Goal: Task Accomplishment & Management: Manage account settings

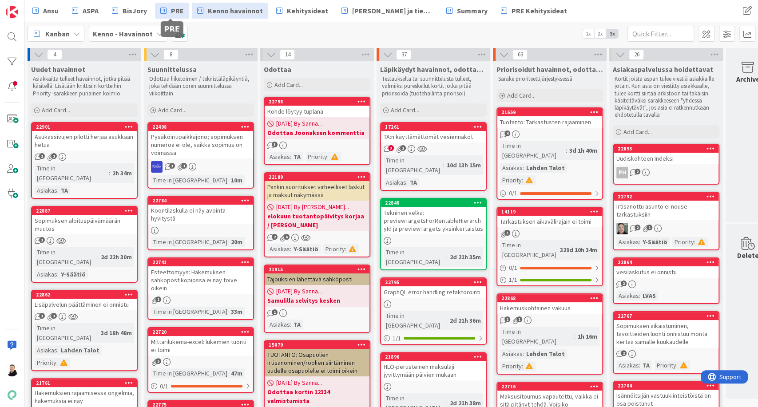
click at [171, 9] on span "PRE" at bounding box center [177, 10] width 13 height 11
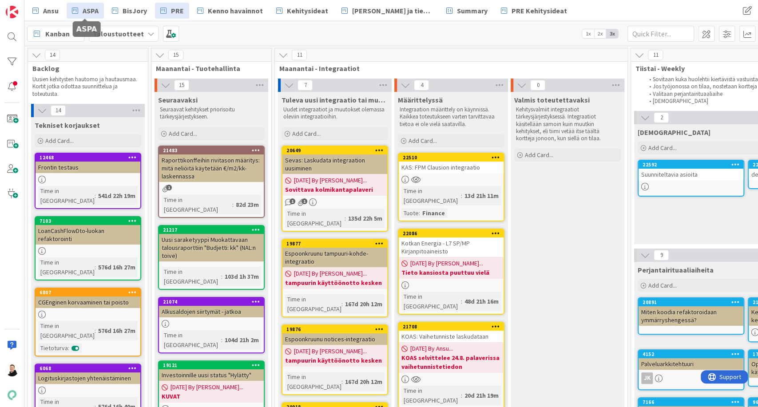
click at [87, 14] on span "ASPA" at bounding box center [91, 10] width 16 height 11
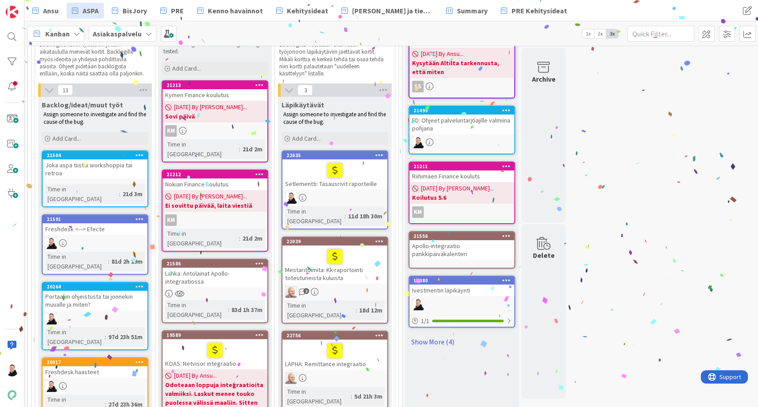
scroll to position [3, 0]
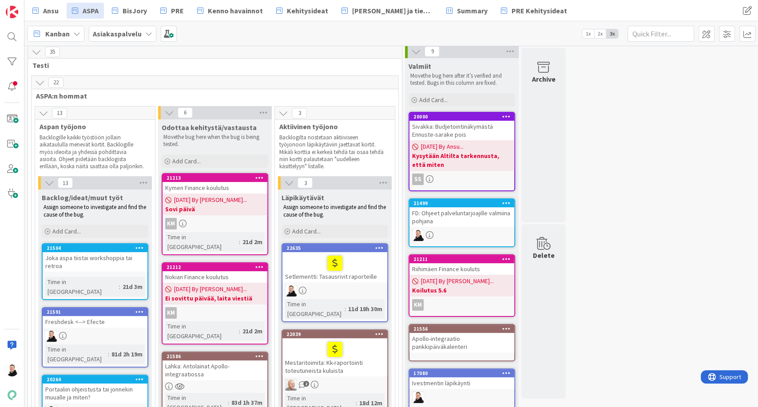
click at [316, 280] on div "Setlementti: Tasausrivit raporteille" at bounding box center [334, 267] width 105 height 30
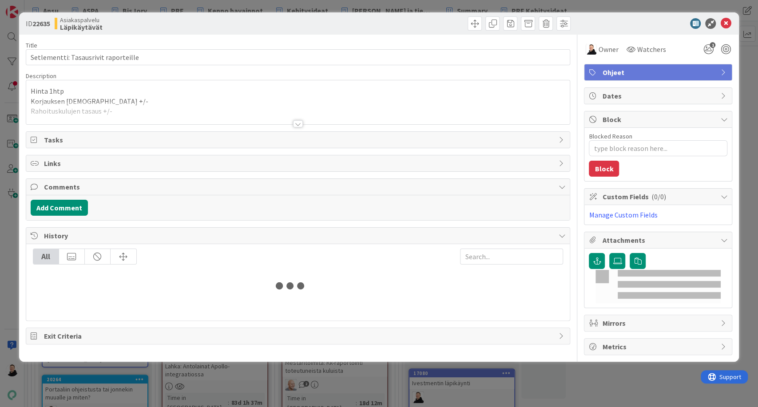
type textarea "x"
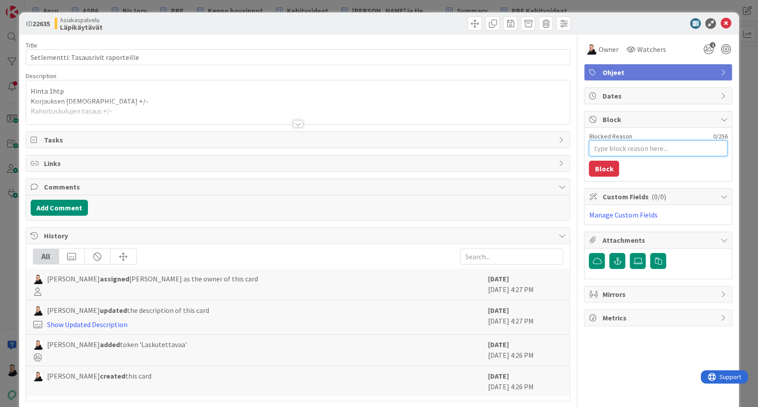
click at [609, 143] on textarea "Blocked Reason" at bounding box center [658, 148] width 138 height 16
type textarea "O"
type textarea "x"
type textarea "Od"
type textarea "x"
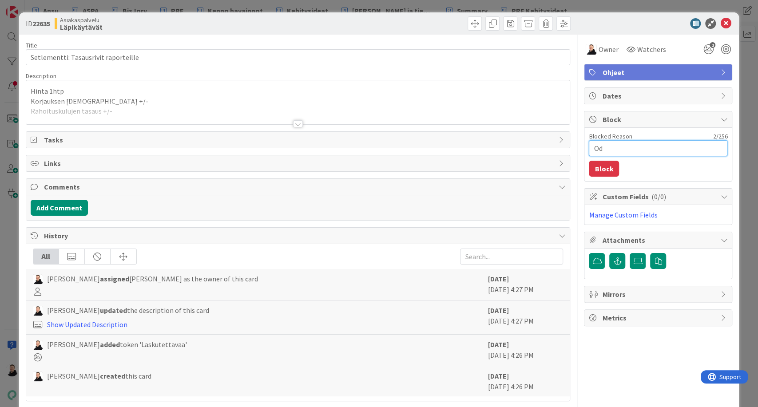
type textarea "Odo"
type textarea "x"
type textarea "Odot"
type textarea "x"
type textarea "Odott"
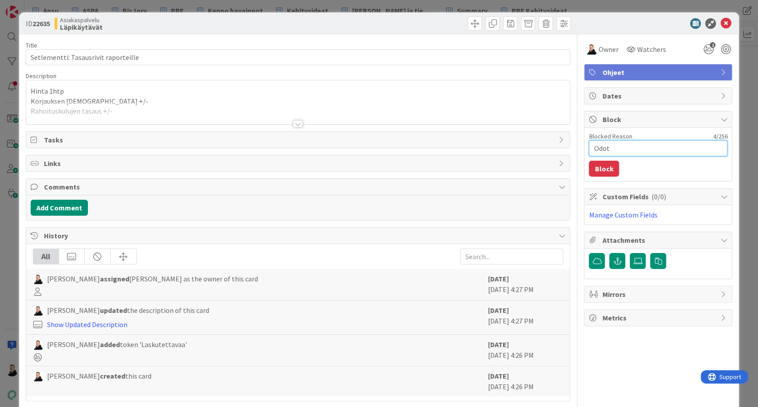
type textarea "x"
type textarea "Odotta"
type textarea "x"
type textarea "Odottaa"
type textarea "x"
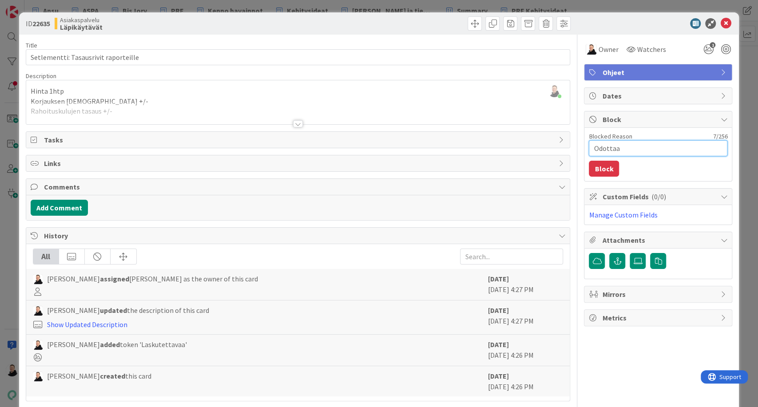
type textarea "Odottaa"
type textarea "x"
type textarea "Odottaa l"
type textarea "x"
type textarea "Odottaa la"
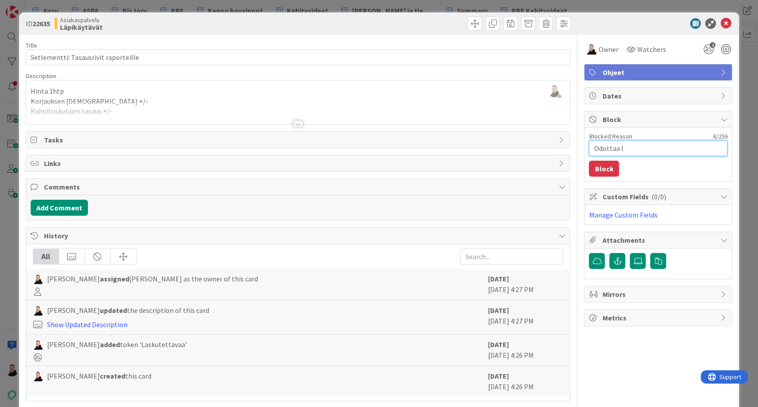
type textarea "x"
type textarea "Odottaa lask"
type textarea "x"
type textarea "Odottaa lasku"
type textarea "x"
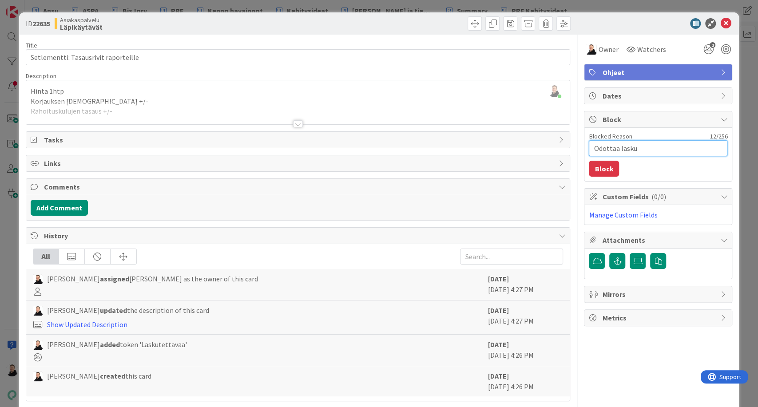
type textarea "Odottaa laskut"
type textarea "x"
type textarea "Odottaa laskutu"
type textarea "x"
type textarea "Odottaa laskutus"
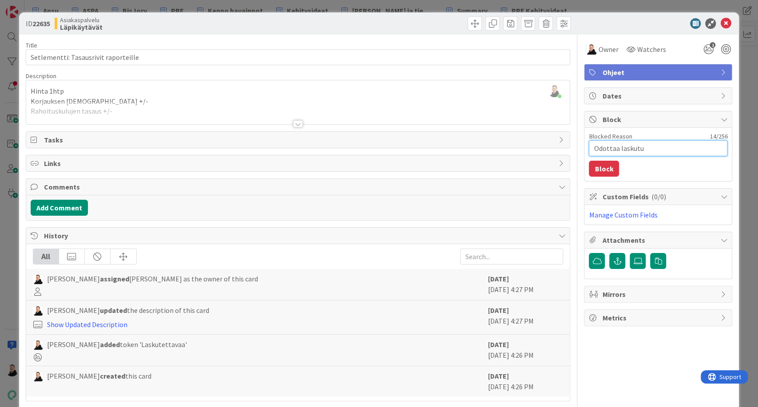
type textarea "x"
type textarea "Odottaa laskutusl"
type textarea "x"
type textarea "Odottaa laskutuslu"
type textarea "x"
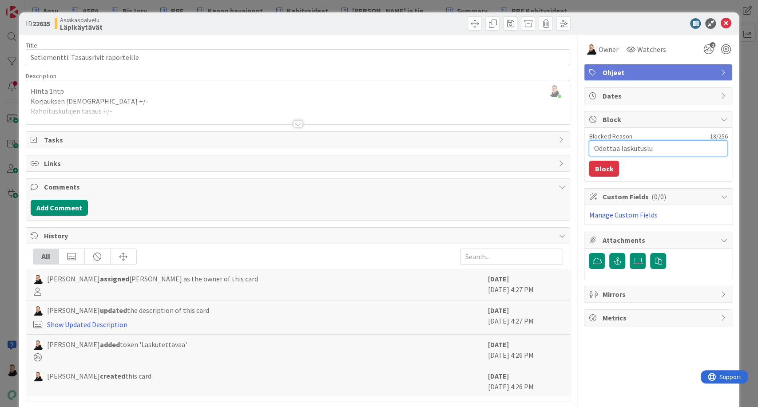
type textarea "Odottaa laskutuslup"
type textarea "x"
type textarea "Odottaa laskutuslupa"
type textarea "x"
type textarea "Odottaa laskutuslupaa"
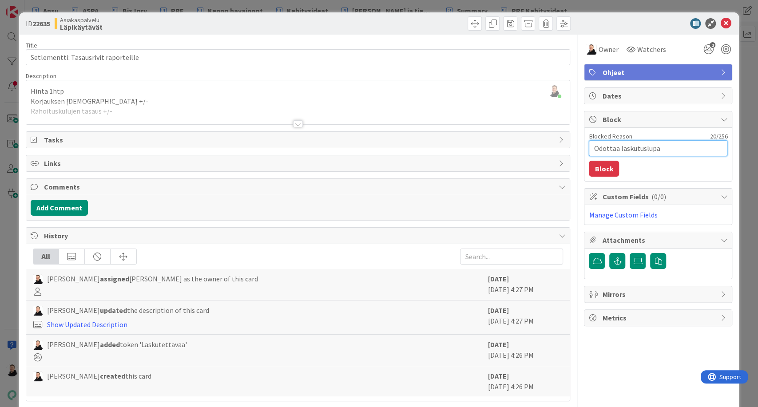
type textarea "x"
type textarea "Odottaa laskutuslupaa"
click at [605, 168] on button "Block" at bounding box center [604, 169] width 30 height 16
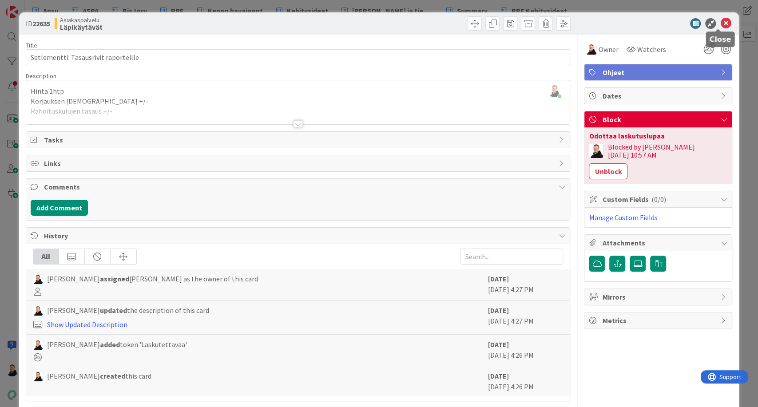
click at [720, 24] on icon at bounding box center [725, 23] width 11 height 11
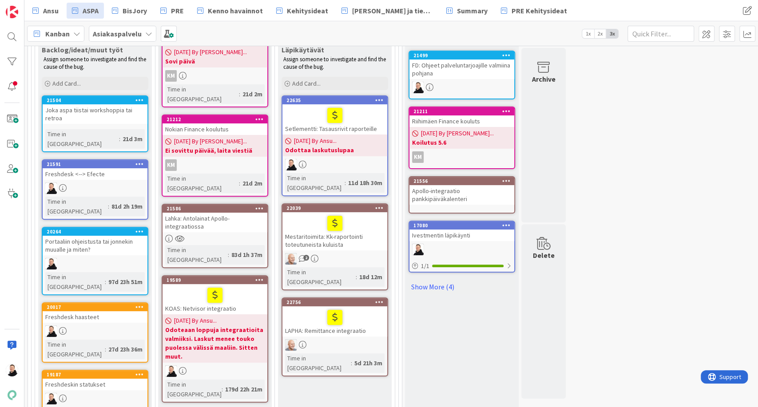
click at [316, 235] on div "Mestaritoimita: Kk-raportointi toteutuneista kuluista" at bounding box center [334, 231] width 105 height 38
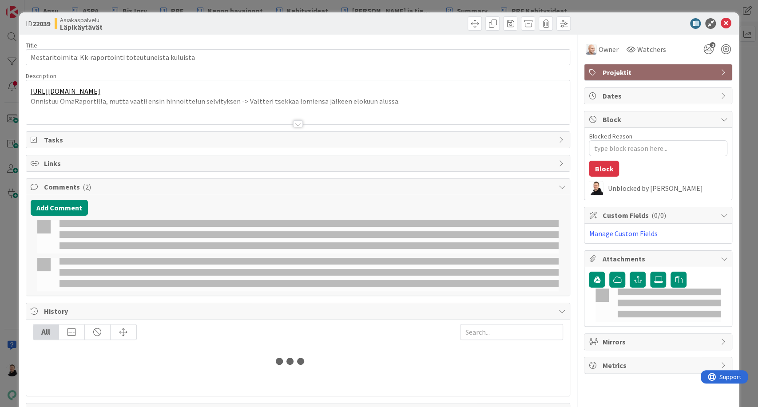
type textarea "x"
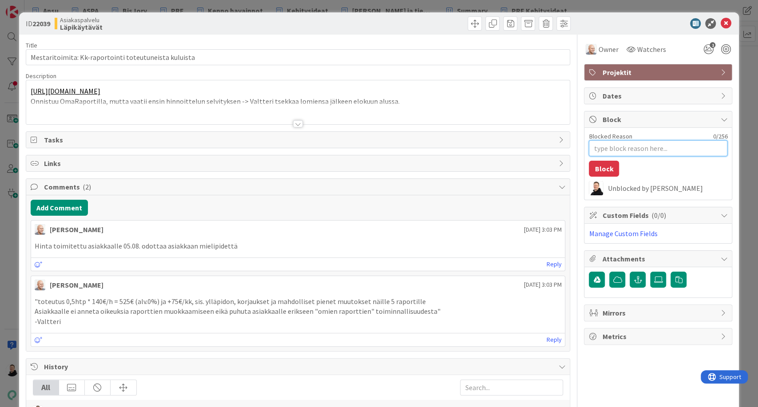
click at [629, 149] on textarea "Blocked Reason" at bounding box center [658, 148] width 138 height 16
type textarea "O"
type textarea "x"
type textarea "Od"
type textarea "x"
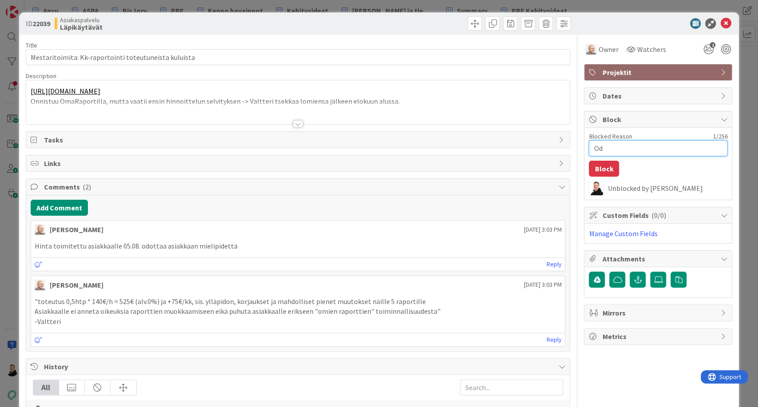
type textarea "Odo"
type textarea "x"
type textarea "Odot"
type textarea "x"
type textarea "Odott"
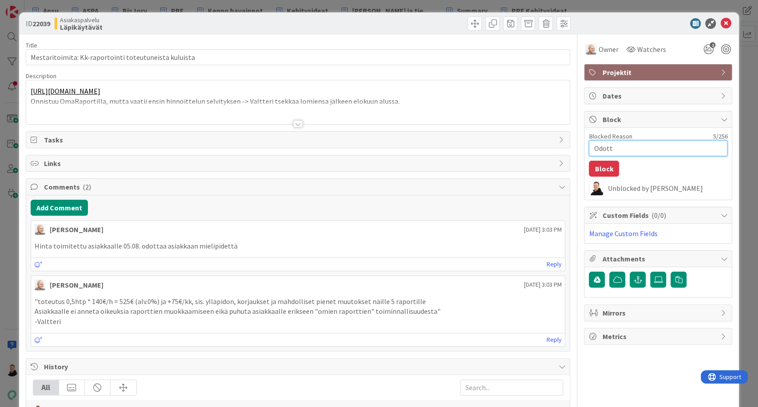
type textarea "x"
type textarea "Odotta"
type textarea "x"
type textarea "Odottaa"
type textarea "x"
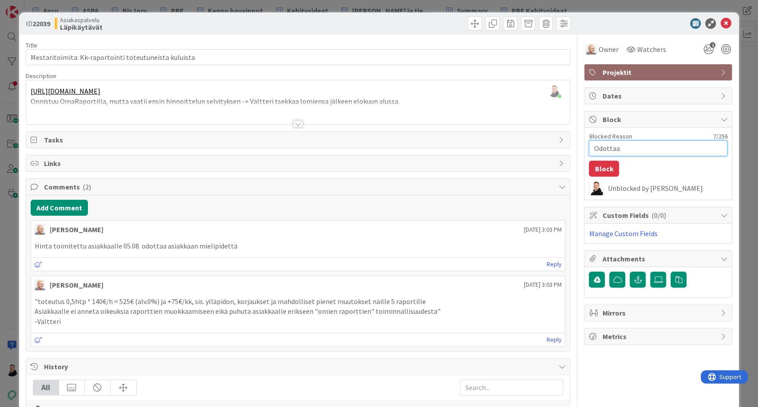
type textarea "Odottaa"
type textarea "x"
type textarea "Odottaa k"
type textarea "x"
type textarea "Odottaa kk"
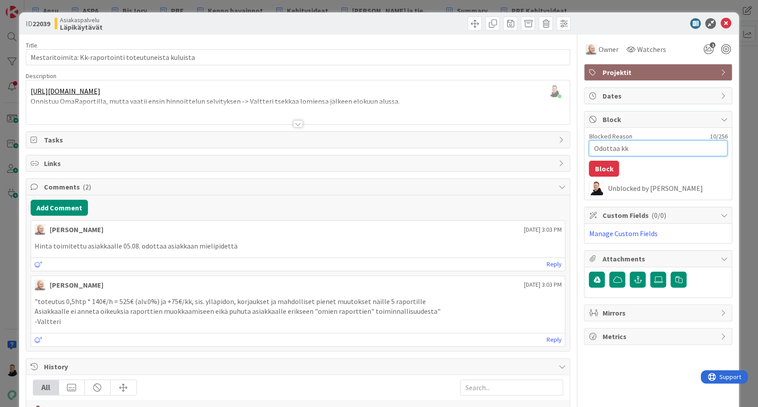
type textarea "x"
type textarea "Odottaa kk-"
type textarea "x"
type textarea "Odottaa kk"
type textarea "x"
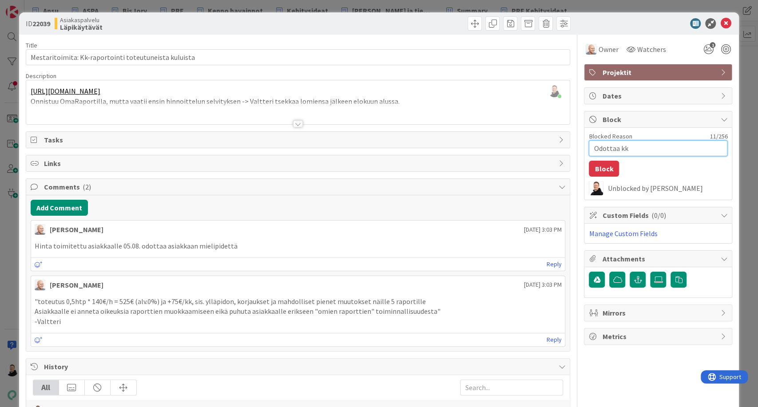
type textarea "Odottaa k"
type textarea "x"
type textarea "Odottaa"
type textarea "x"
type textarea "Odottaa k"
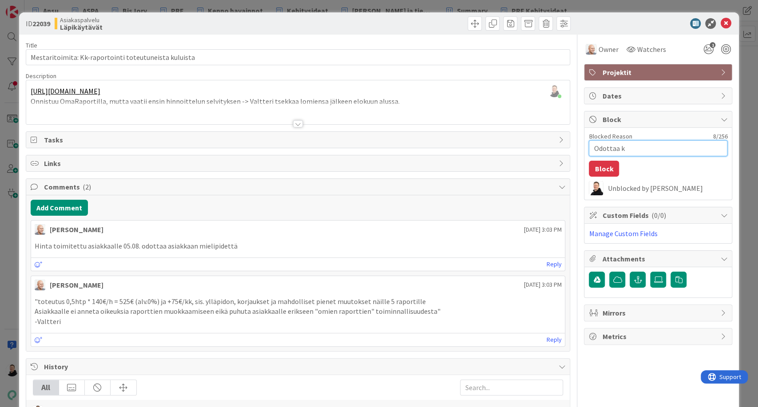
type textarea "x"
type textarea "Odottaa ke"
type textarea "x"
type textarea "Odottaa keh"
type textarea "x"
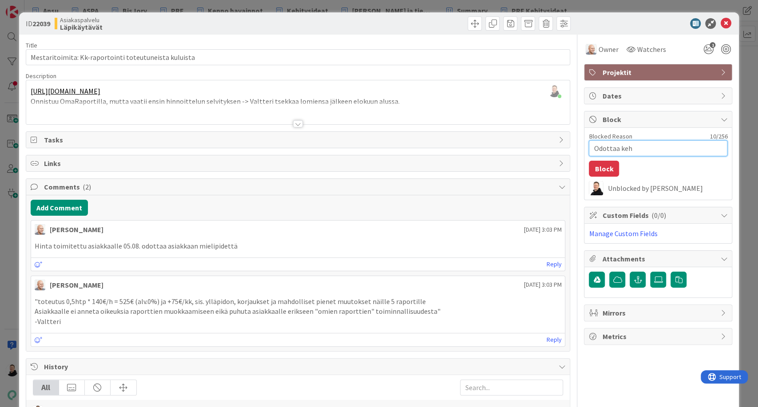
type textarea "Odottaa kehi"
type textarea "x"
type textarea "Odottaa kehit"
type textarea "x"
type textarea "Odottaa kehity"
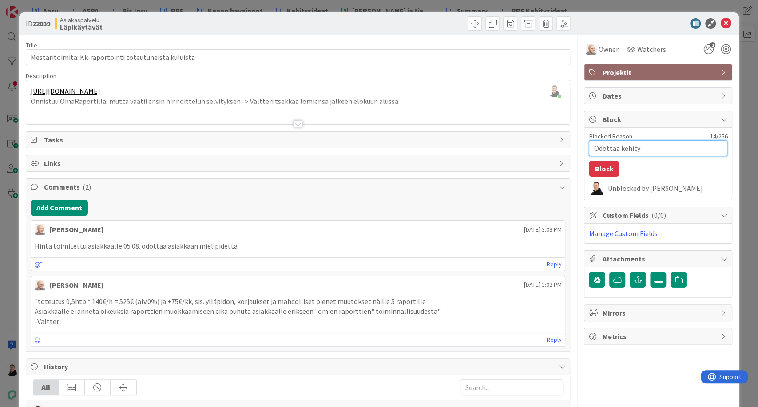
type textarea "x"
type textarea "Odottaa kehityk"
type textarea "x"
type textarea "Odottaa kehityks"
type textarea "x"
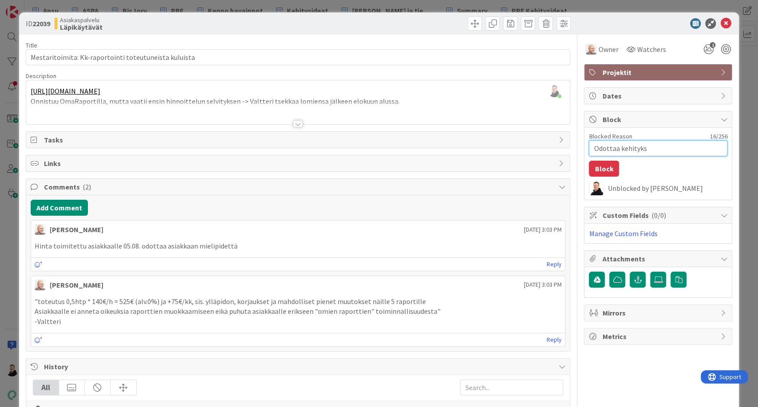
type textarea "Odottaa kehitykse"
type textarea "x"
type textarea "Odottaa kehityksen"
type textarea "x"
type textarea "Odottaa kehityksen"
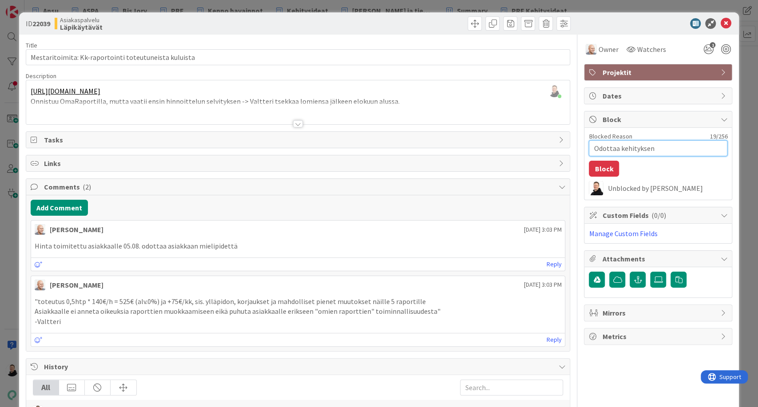
type textarea "x"
type textarea "Odottaa kehityksen p"
type textarea "x"
type textarea "Odottaa kehityksen pä"
type textarea "x"
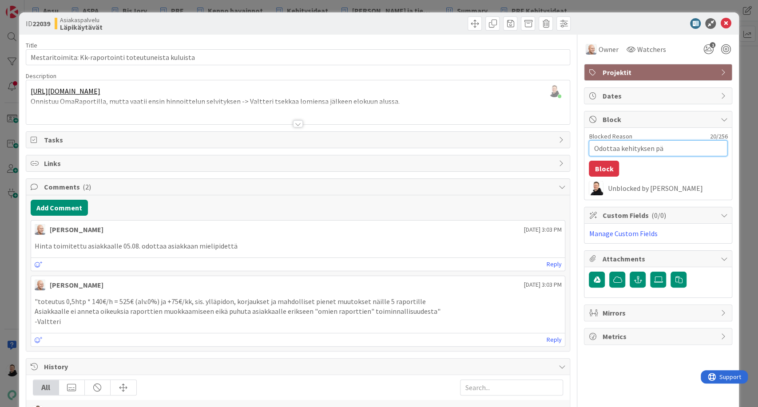
type textarea "Odottaa kehityksen pää"
type textarea "x"
type textarea "Odottaa kehityksen päät"
type textarea "x"
type textarea "Odottaa kehityksen pää"
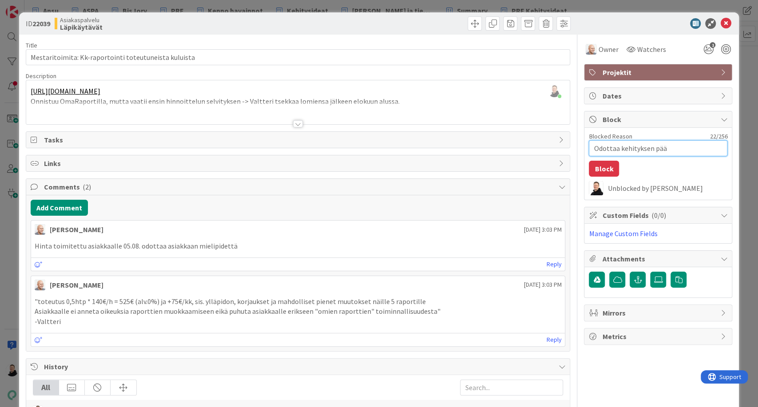
type textarea "x"
type textarea "Odottaa kehityksen päät"
type textarea "x"
type textarea "Odottaa kehityksen päätö"
type textarea "x"
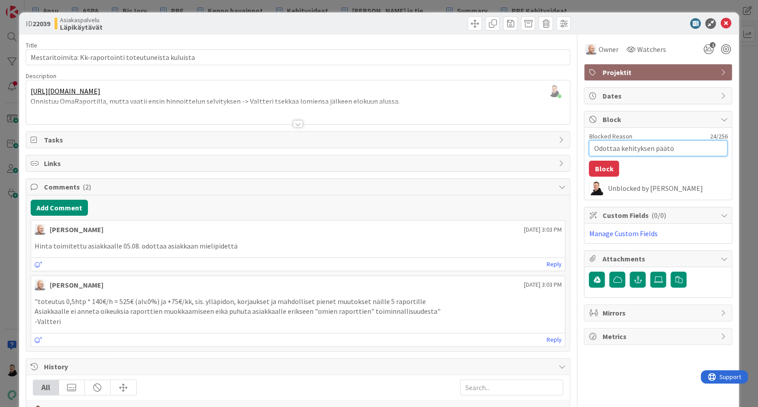
type textarea "Odottaa kehityksen päätös"
type textarea "x"
type textarea "Odottaa kehityksen päätöst"
type textarea "x"
type textarea "Odottaa kehityksen päätöstä"
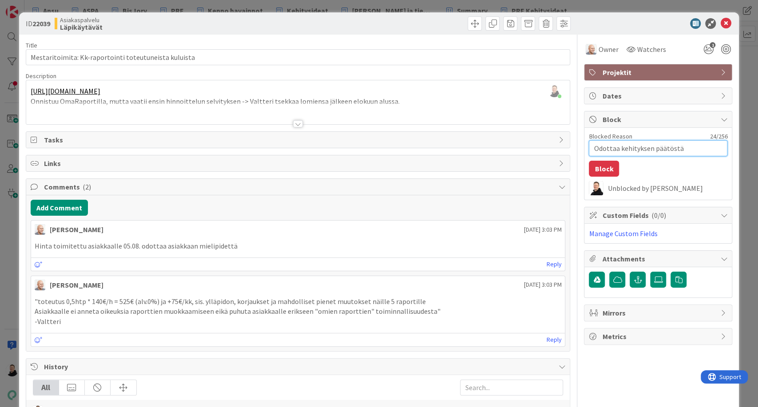
type textarea "x"
type textarea "Odottaa kehityksen päätöstä"
type textarea "x"
type textarea "Odottaa kehityksen päätöstä"
type textarea "x"
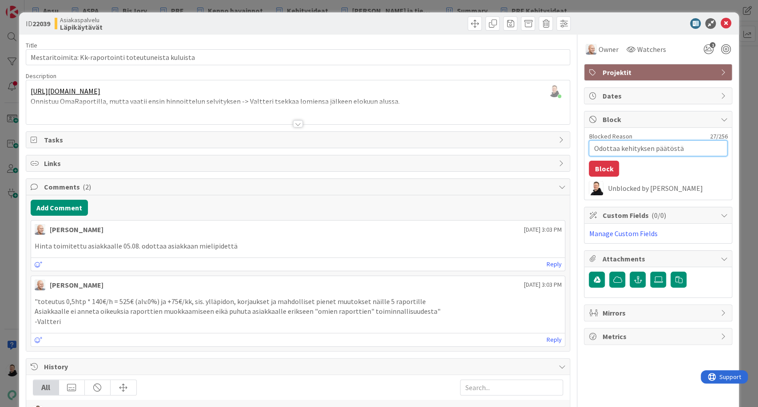
type textarea "Odottaa kehityksen päätöstä/"
type textarea "x"
type textarea "Odottaa kehityksen päätöstä/m"
type textarea "x"
type textarea "Odottaa kehityksen päätöstä/mu"
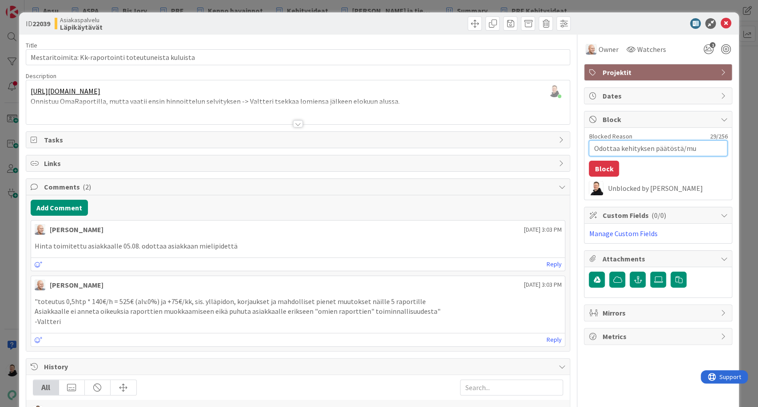
type textarea "x"
type textarea "Odottaa kehityksen päätöstä/muu"
type textarea "x"
type textarea "Odottaa kehityksen päätöstä/muut"
type textarea "x"
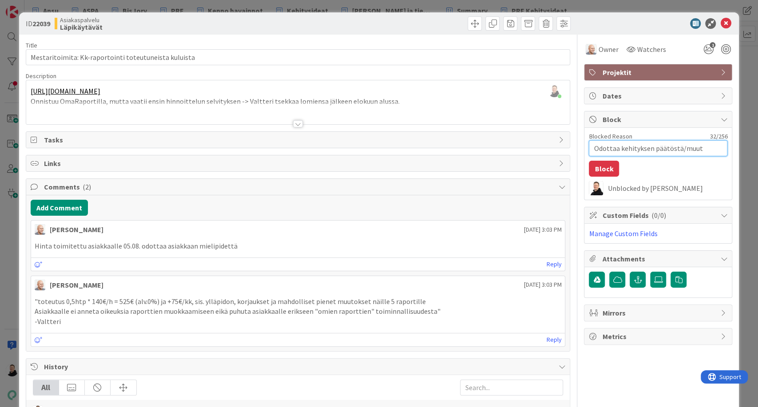
type textarea "Odottaa kehityksen päätöstä/muuto"
type textarea "x"
type textarea "Odottaa kehityksen päätöstä/muutos"
type textarea "x"
type textarea "Odottaa kehityksen päätöstä/muutost"
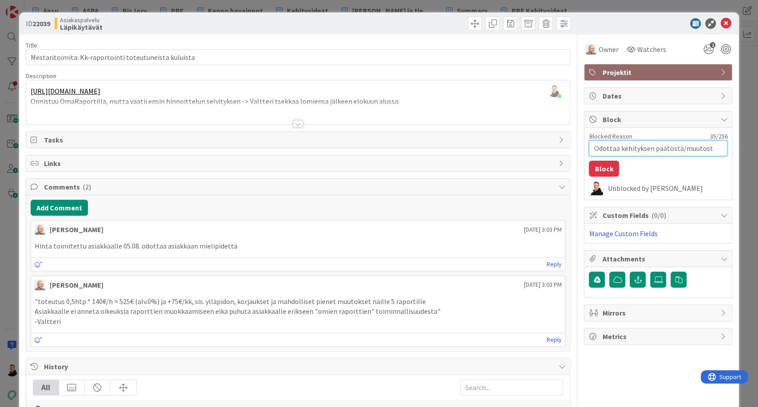
type textarea "x"
type textarea "Odottaa kehityksen päätöstä/muutosta"
click at [603, 165] on button "Block" at bounding box center [604, 169] width 30 height 16
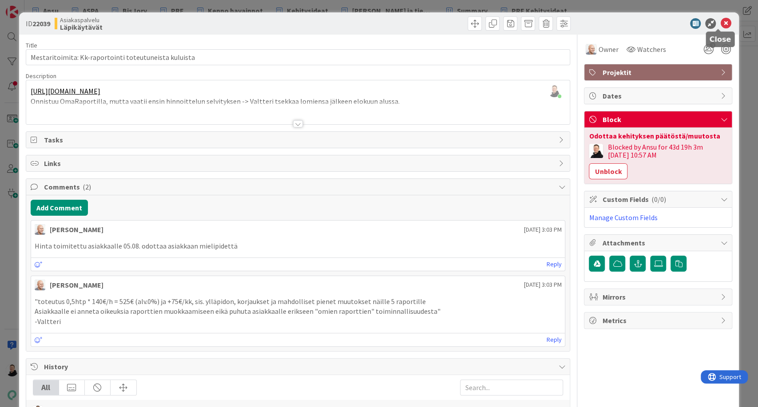
click at [720, 27] on icon at bounding box center [725, 23] width 11 height 11
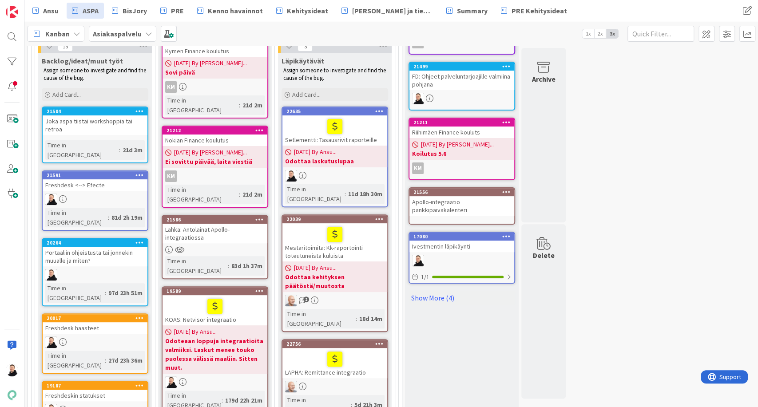
scroll to position [200, 0]
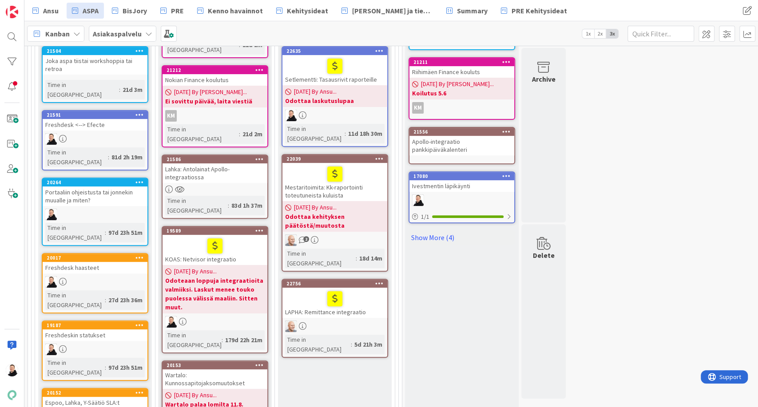
click at [312, 292] on div "LAPHA: Remittance integraatio" at bounding box center [334, 303] width 105 height 30
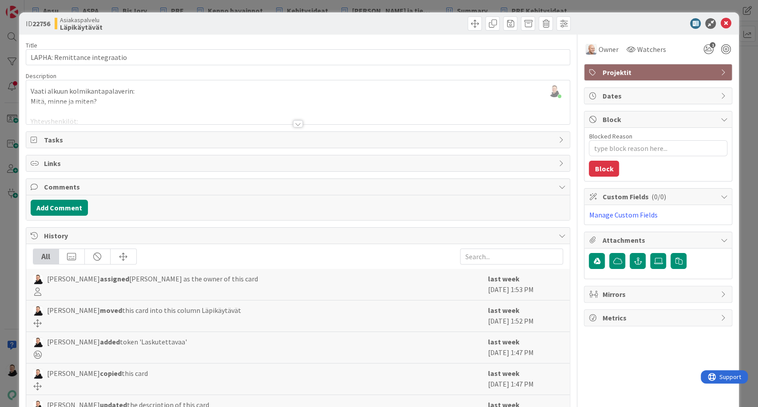
click at [297, 123] on div at bounding box center [298, 123] width 10 height 7
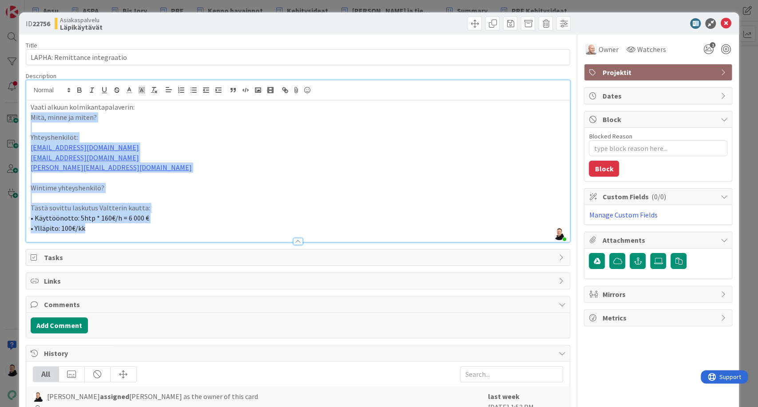
drag, startPoint x: 87, startPoint y: 227, endPoint x: 11, endPoint y: 87, distance: 159.5
click at [11, 93] on div "ID 22756 Asiakaspalvelu Läpikäytävät Title 29 / 128 LAPHA: Remittance integraat…" at bounding box center [379, 203] width 758 height 407
click at [249, 157] on p "Ville.Lahtinen@lapit.fi" at bounding box center [298, 158] width 535 height 10
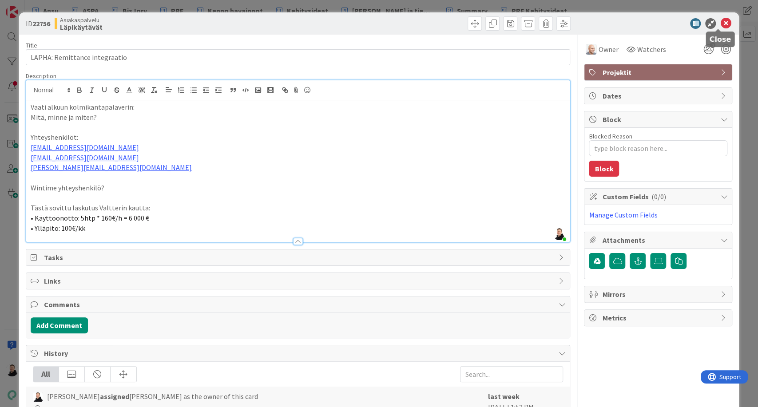
click at [720, 26] on icon at bounding box center [725, 23] width 11 height 11
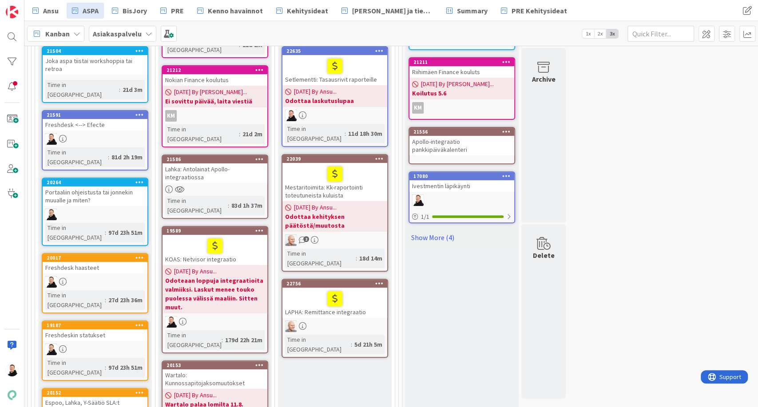
click at [320, 292] on div "LAPHA: Remittance integraatio" at bounding box center [334, 303] width 105 height 30
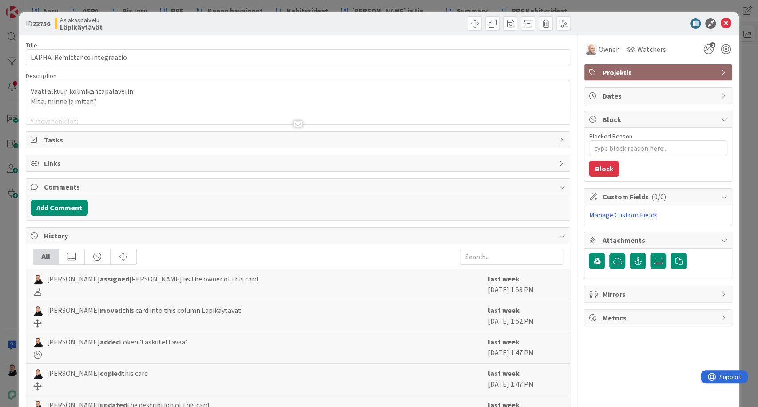
click at [295, 126] on div at bounding box center [298, 123] width 10 height 7
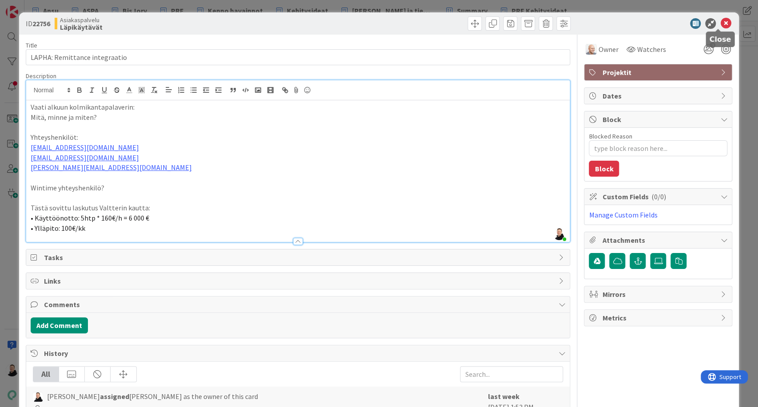
click at [720, 25] on icon at bounding box center [725, 23] width 11 height 11
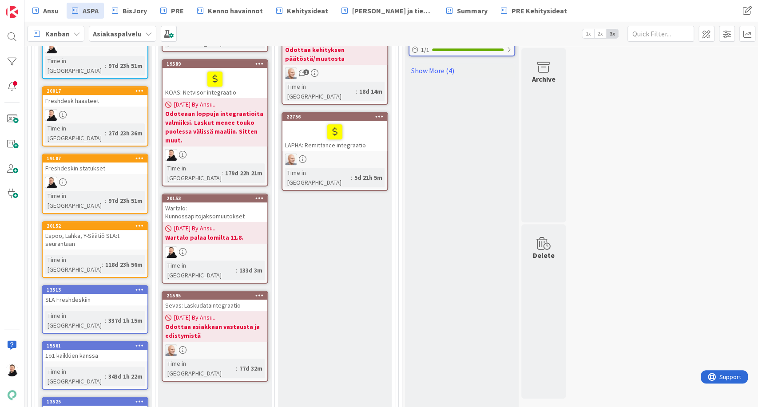
scroll to position [398, 0]
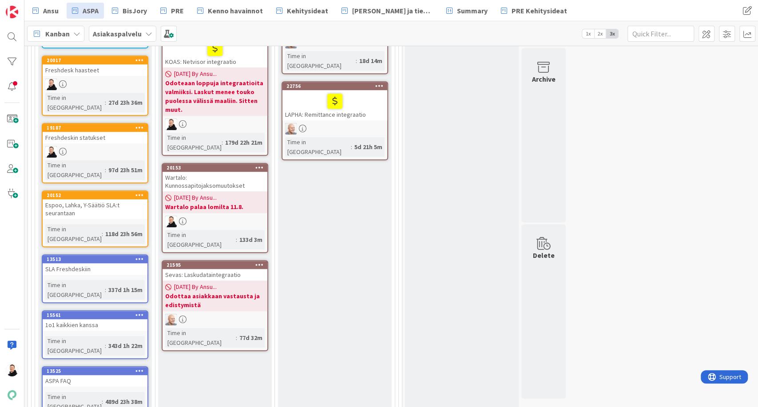
click at [200, 292] on b "Odottaa asiakkaan vastausta ja edistymistä" at bounding box center [214, 301] width 99 height 18
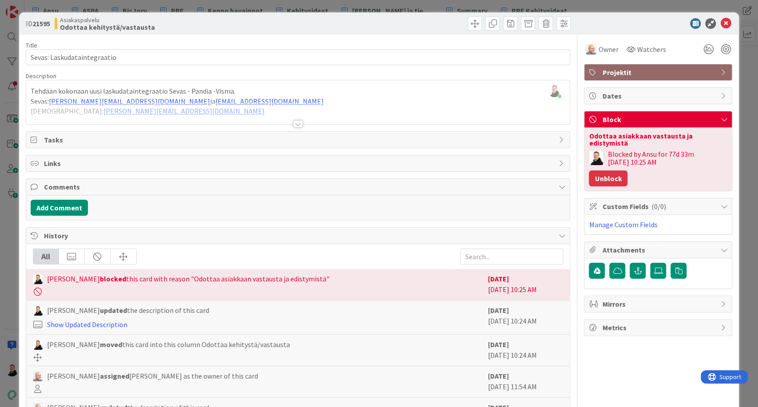
click at [609, 170] on button "Unblock" at bounding box center [608, 178] width 39 height 16
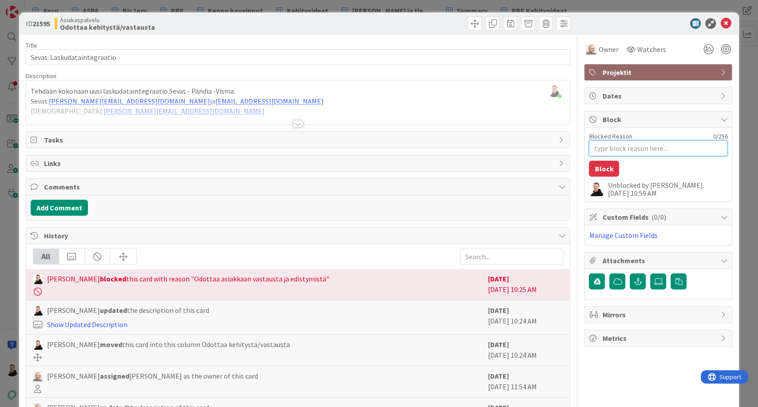
click at [634, 146] on textarea "Blocked Reason" at bounding box center [658, 148] width 138 height 16
type textarea "x"
type textarea "2"
type textarea "x"
type textarea "26"
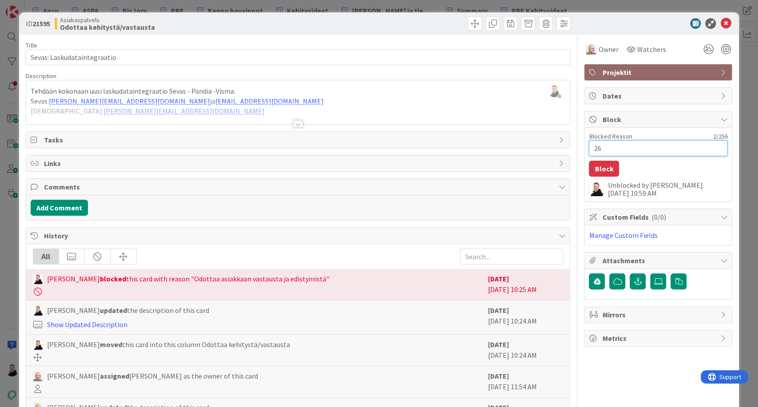
type textarea "x"
type textarea "26."
type textarea "x"
type textarea "26.8."
type textarea "x"
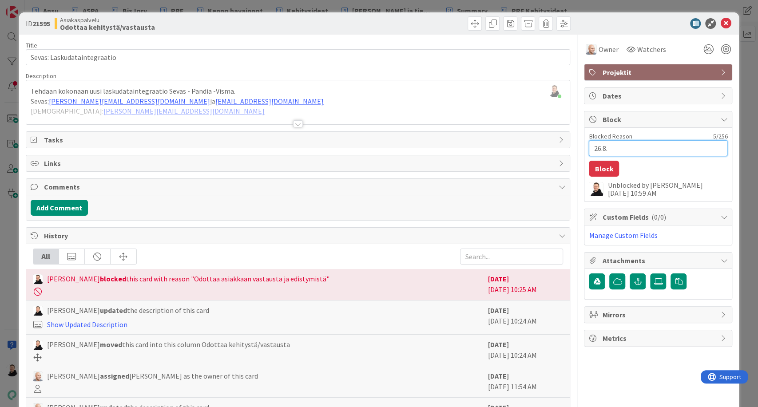
type textarea "26.8."
type textarea "x"
type textarea "26.8. e"
type textarea "x"
type textarea "26.8. ed"
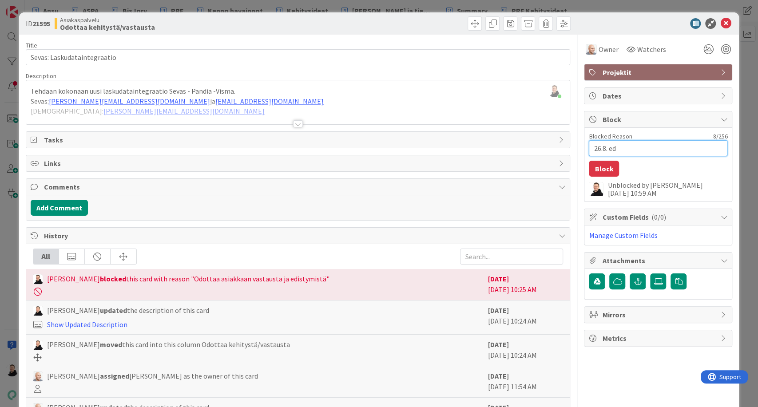
type textarea "x"
type textarea "26.8. edi"
type textarea "x"
type textarea "26.8. edis"
type textarea "x"
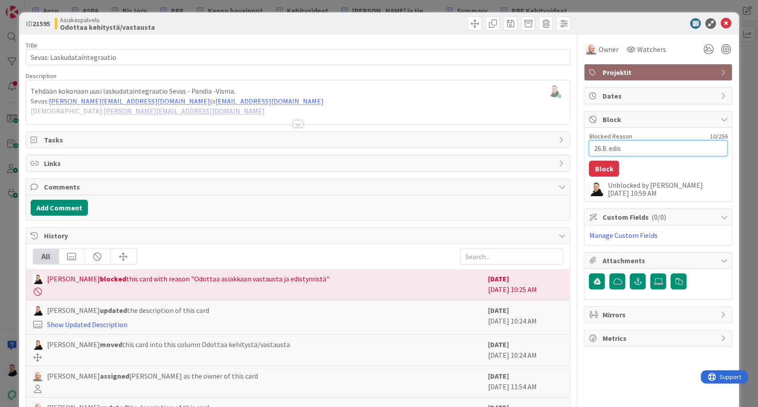
type textarea "26.8. edist"
type textarea "x"
type textarea "26.8. edisty"
type textarea "x"
type textarea "26.8. edistyy"
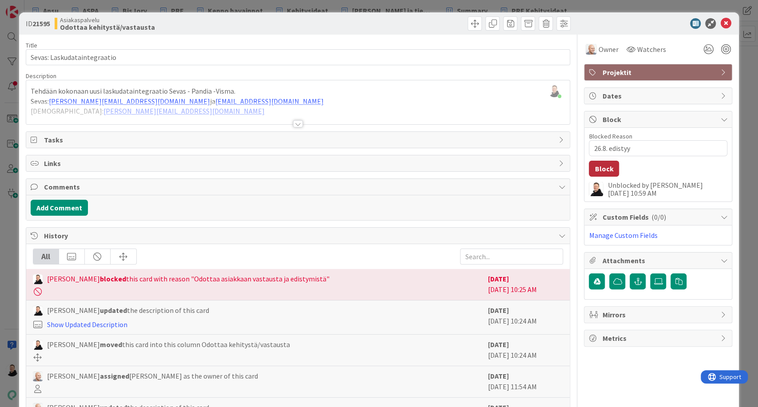
click at [590, 170] on button "Block" at bounding box center [604, 169] width 30 height 16
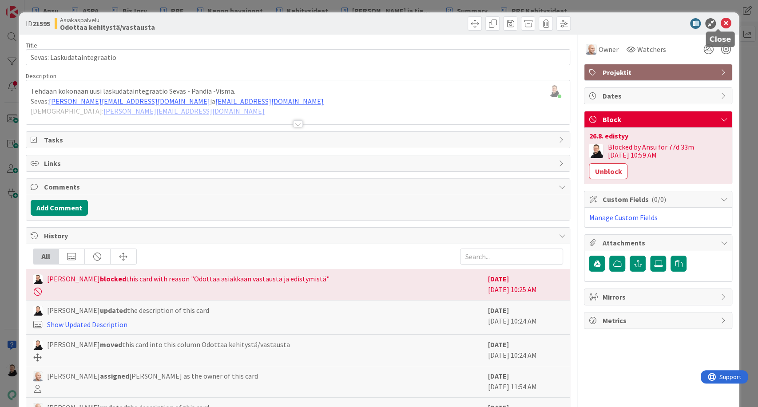
click at [721, 22] on icon at bounding box center [725, 23] width 11 height 11
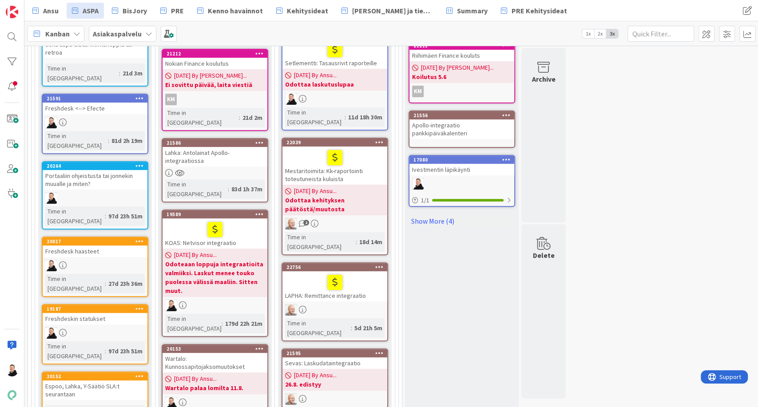
scroll to position [200, 0]
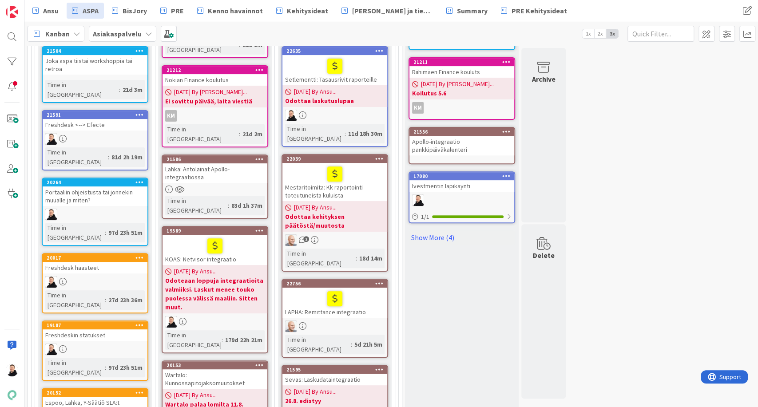
click at [197, 163] on div "Lahka: Antolainat Apollo-integraatiossa" at bounding box center [214, 173] width 105 height 20
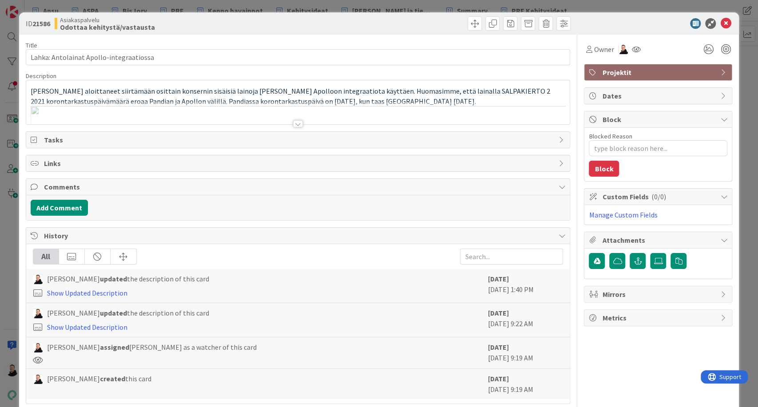
type textarea "x"
click at [301, 124] on div at bounding box center [298, 120] width 545 height 10
click at [295, 124] on div at bounding box center [298, 123] width 10 height 7
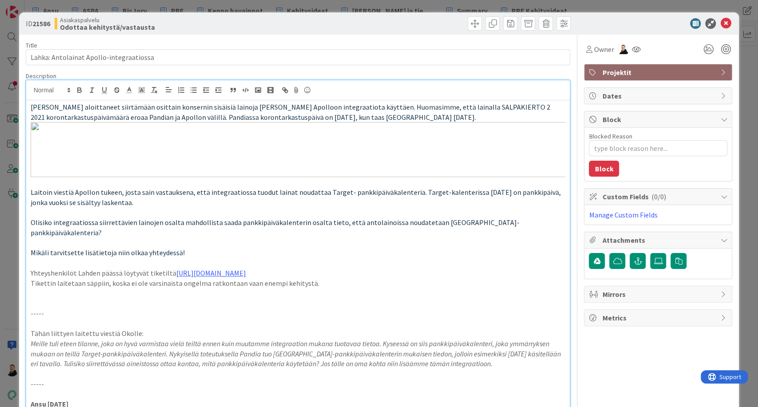
click at [723, 20] on div at bounding box center [653, 23] width 157 height 11
click at [720, 22] on icon at bounding box center [725, 23] width 11 height 11
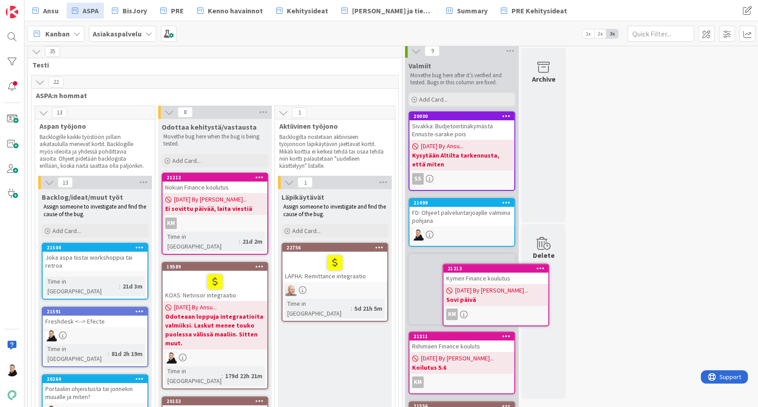
scroll to position [8, 0]
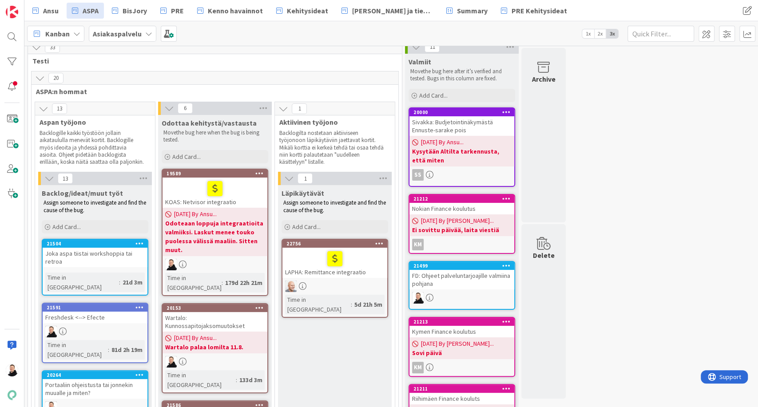
click at [203, 240] on b "Odoteaan loppuja integraatioita valmiiksi. Laskut menee touko puolessa välissä …" at bounding box center [214, 237] width 99 height 36
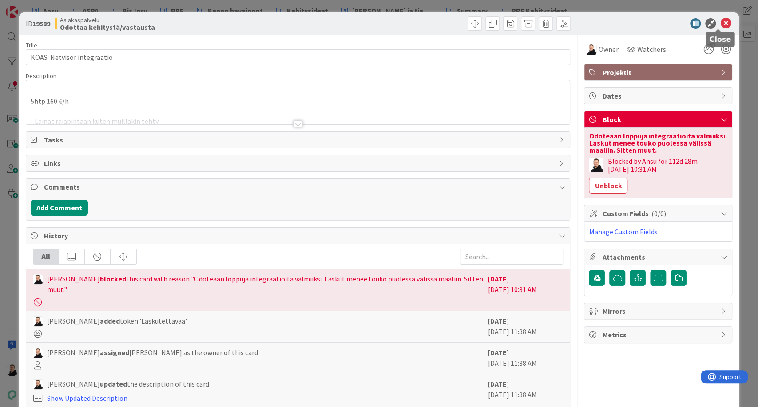
click at [720, 22] on icon at bounding box center [725, 23] width 11 height 11
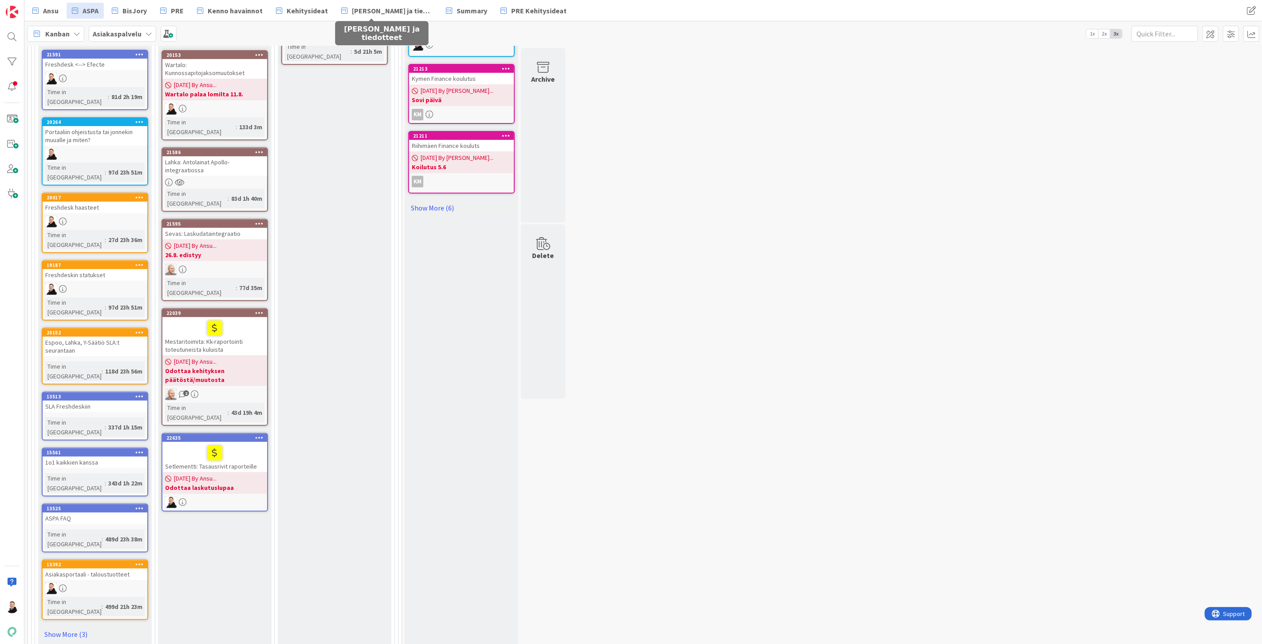
scroll to position [964, 0]
